Goal: Transaction & Acquisition: Purchase product/service

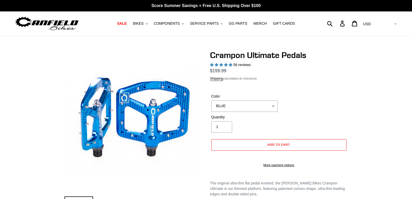
select select "highest-rating"
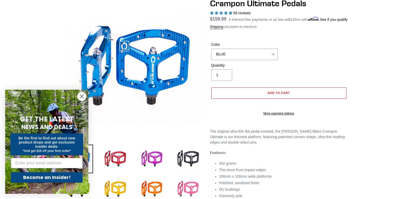
scroll to position [52, 0]
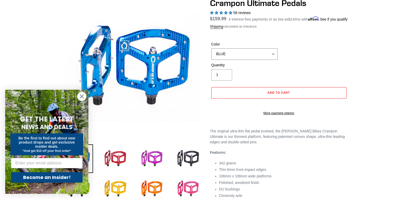
click at [267, 59] on select "BLUE RED PURPLE STEALTH BRONZE GREY [GEOGRAPHIC_DATA] BLACK POLISHED [GEOGRAPHI…" at bounding box center [244, 53] width 66 height 11
select select "PURPLE"
click at [211, 54] on select "BLUE RED PURPLE STEALTH BRONZE GREY [GEOGRAPHIC_DATA] BLACK POLISHED [GEOGRAPHI…" at bounding box center [244, 53] width 66 height 11
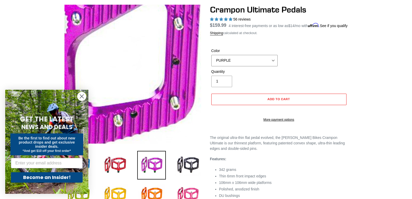
scroll to position [78, 0]
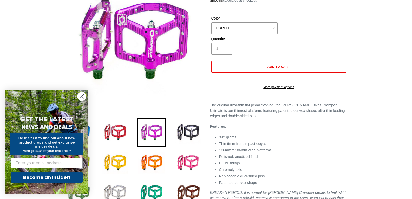
click at [149, 128] on img at bounding box center [151, 132] width 29 height 29
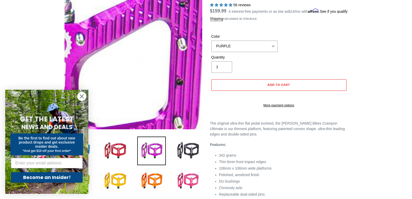
scroll to position [104, 0]
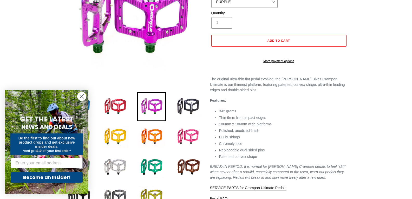
click at [81, 96] on circle "Close dialog" at bounding box center [81, 96] width 9 height 9
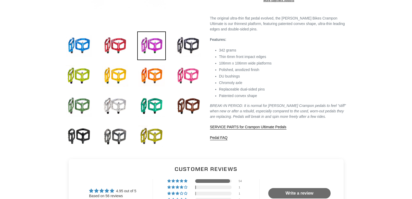
scroll to position [130, 0]
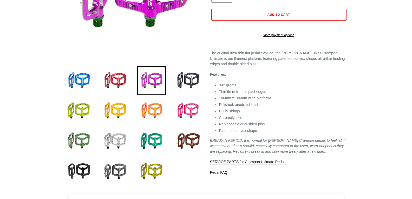
click at [149, 106] on img at bounding box center [151, 110] width 29 height 29
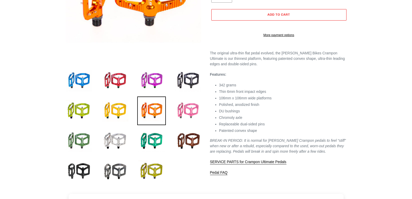
click at [188, 113] on img at bounding box center [187, 110] width 29 height 29
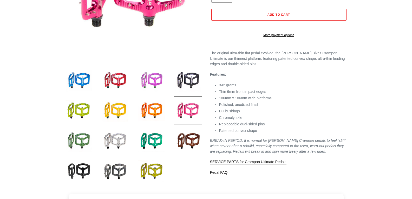
click at [153, 83] on img at bounding box center [151, 80] width 29 height 29
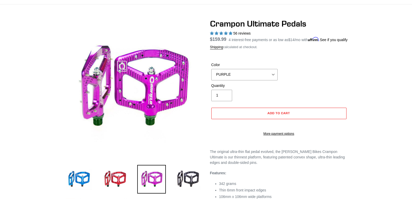
scroll to position [0, 0]
